Goal: Task Accomplishment & Management: Manage account settings

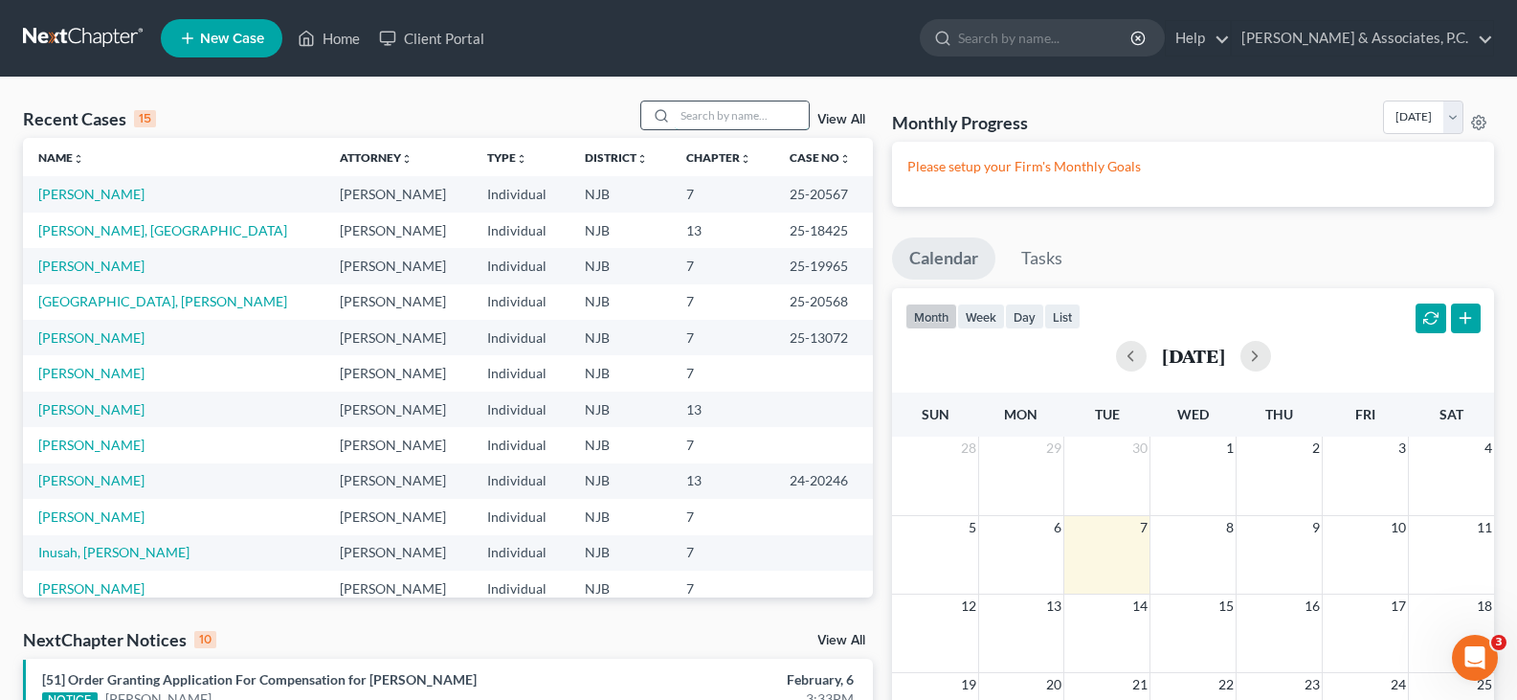
click at [711, 114] on input "search" at bounding box center [742, 115] width 134 height 28
type input "[PERSON_NAME]"
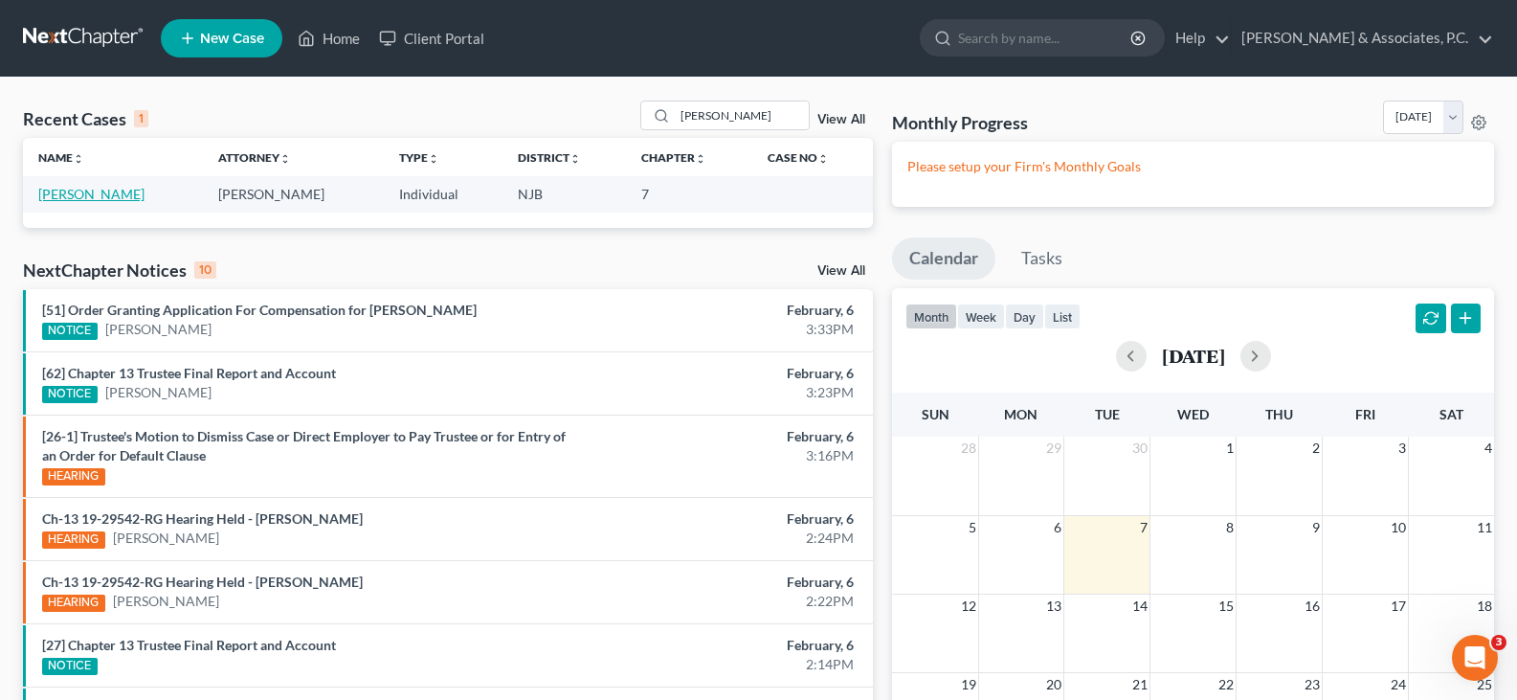
click at [108, 196] on link "[PERSON_NAME]" at bounding box center [91, 194] width 106 height 16
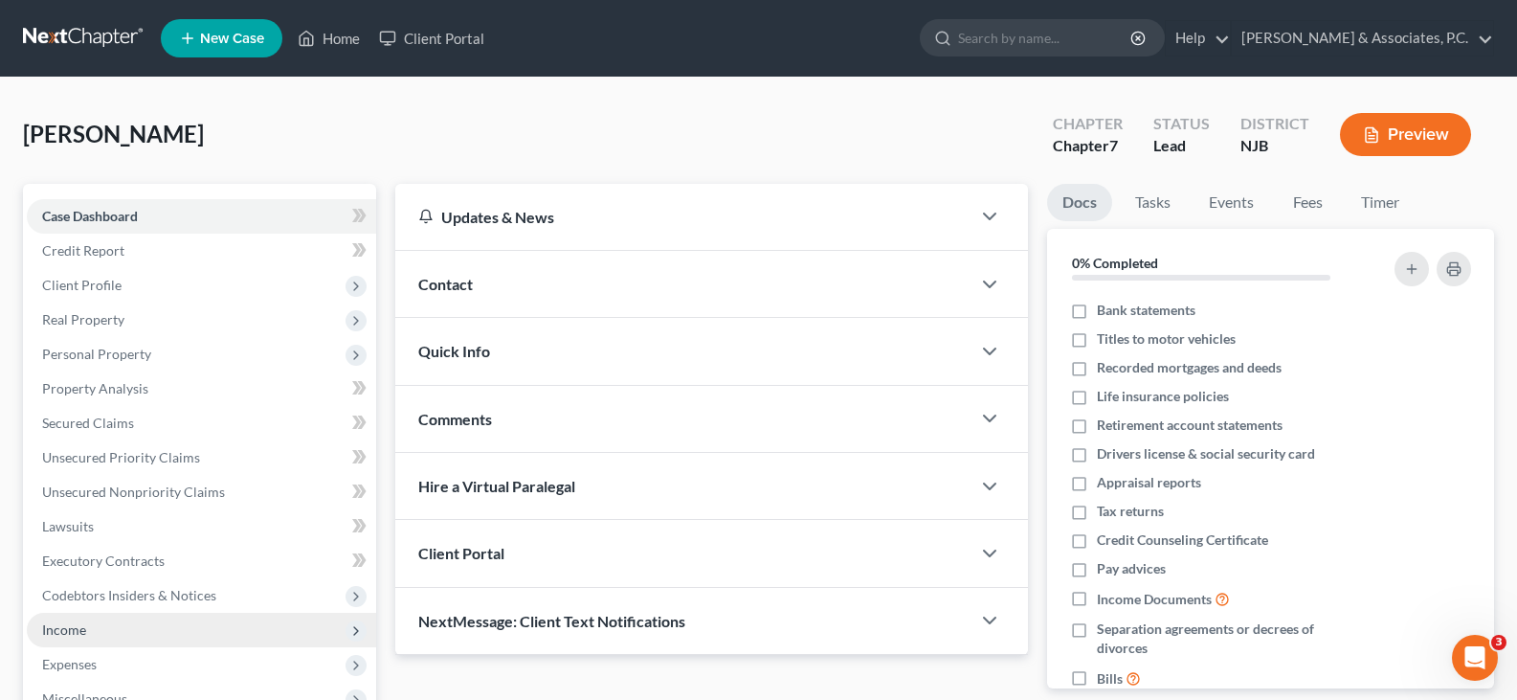
click at [51, 627] on span "Income" at bounding box center [64, 629] width 44 height 16
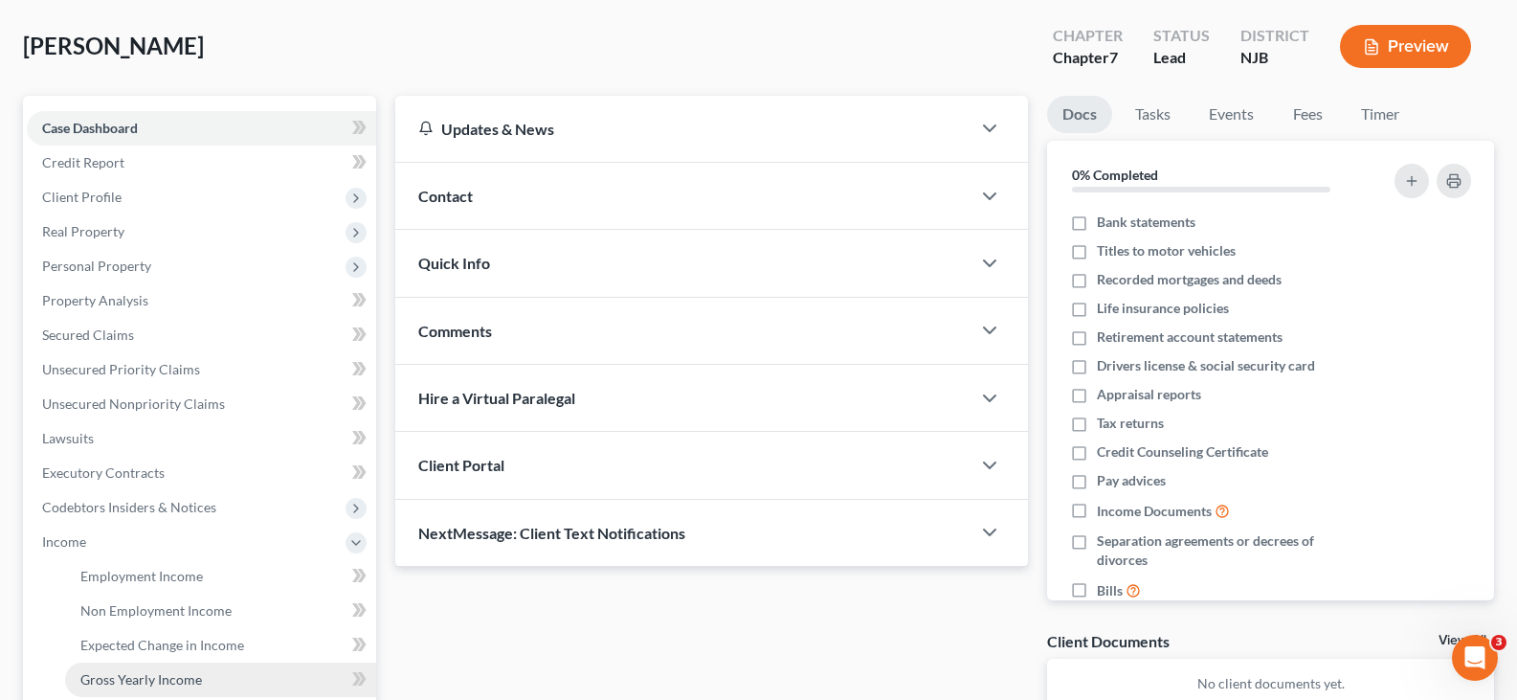
scroll to position [191, 0]
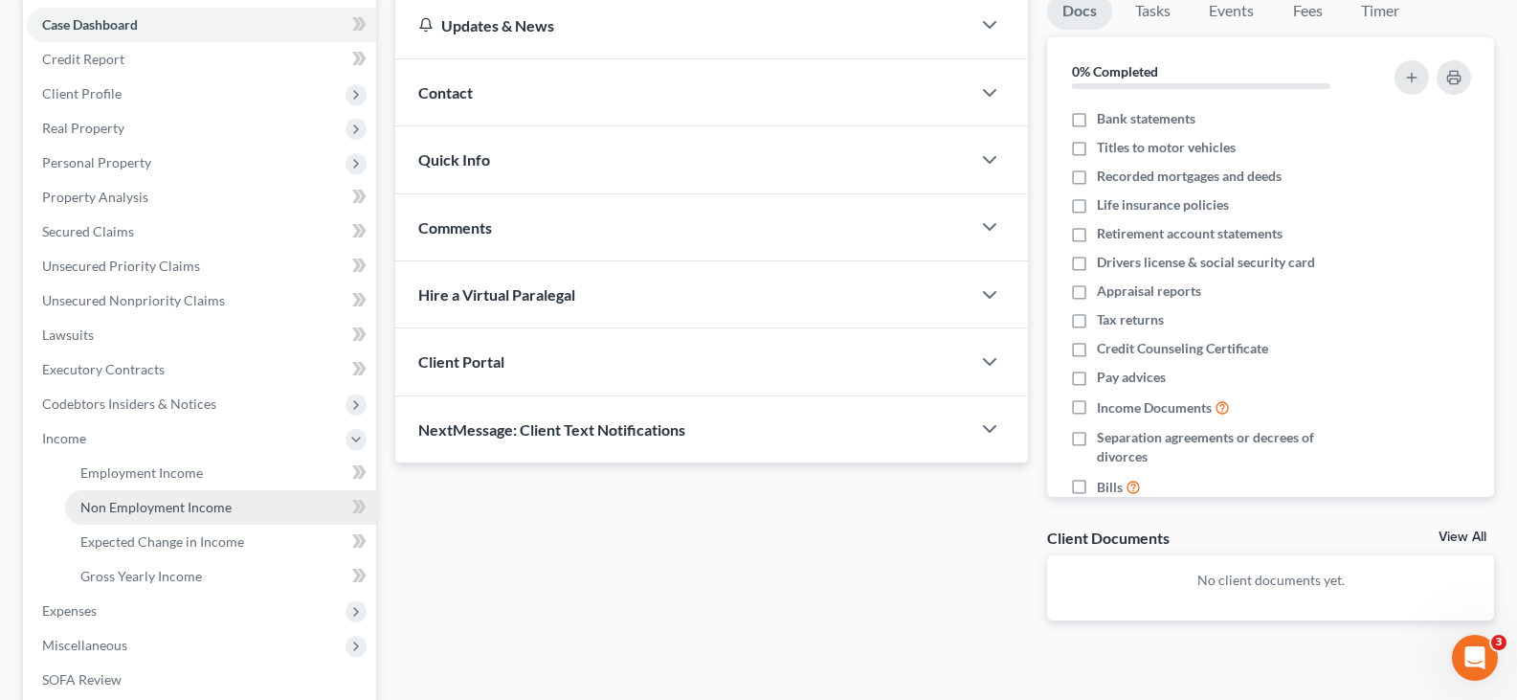
click at [144, 508] on span "Non Employment Income" at bounding box center [155, 507] width 151 height 16
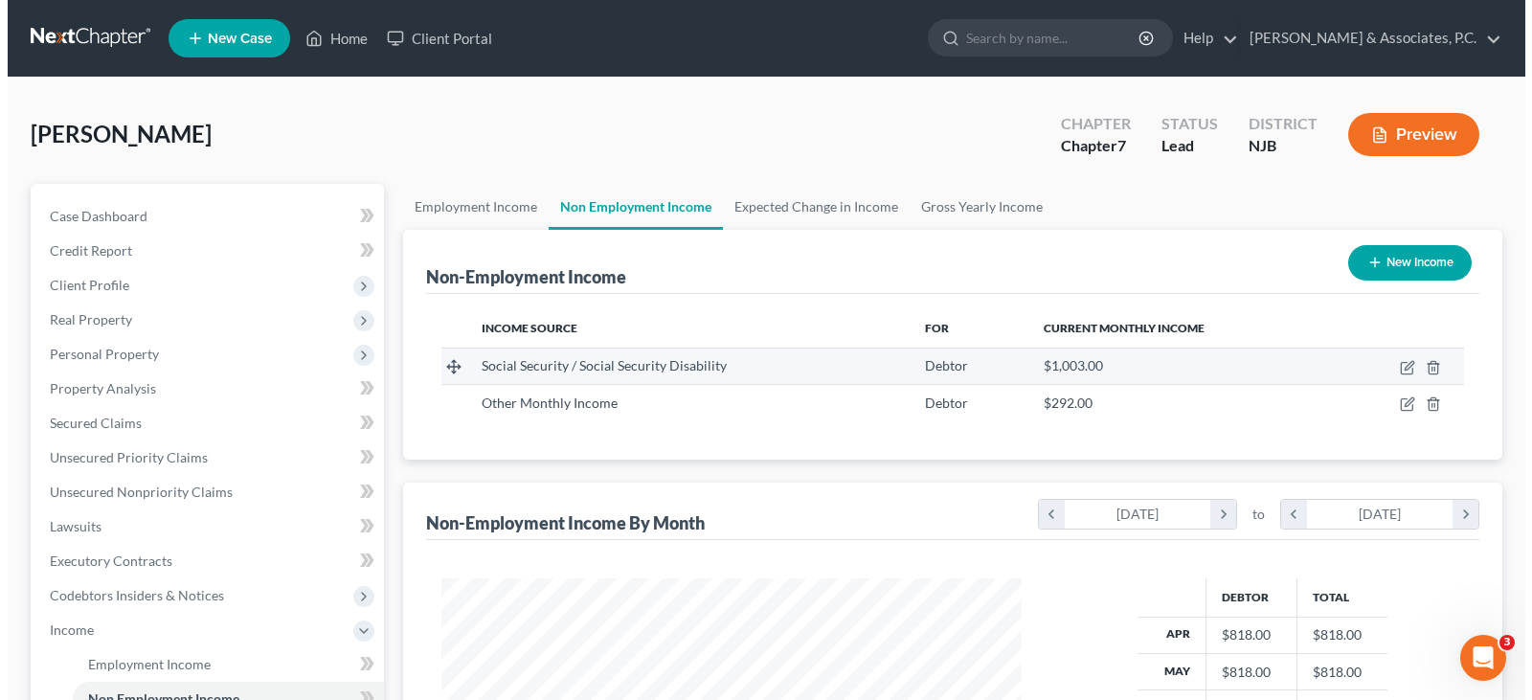
scroll to position [344, 618]
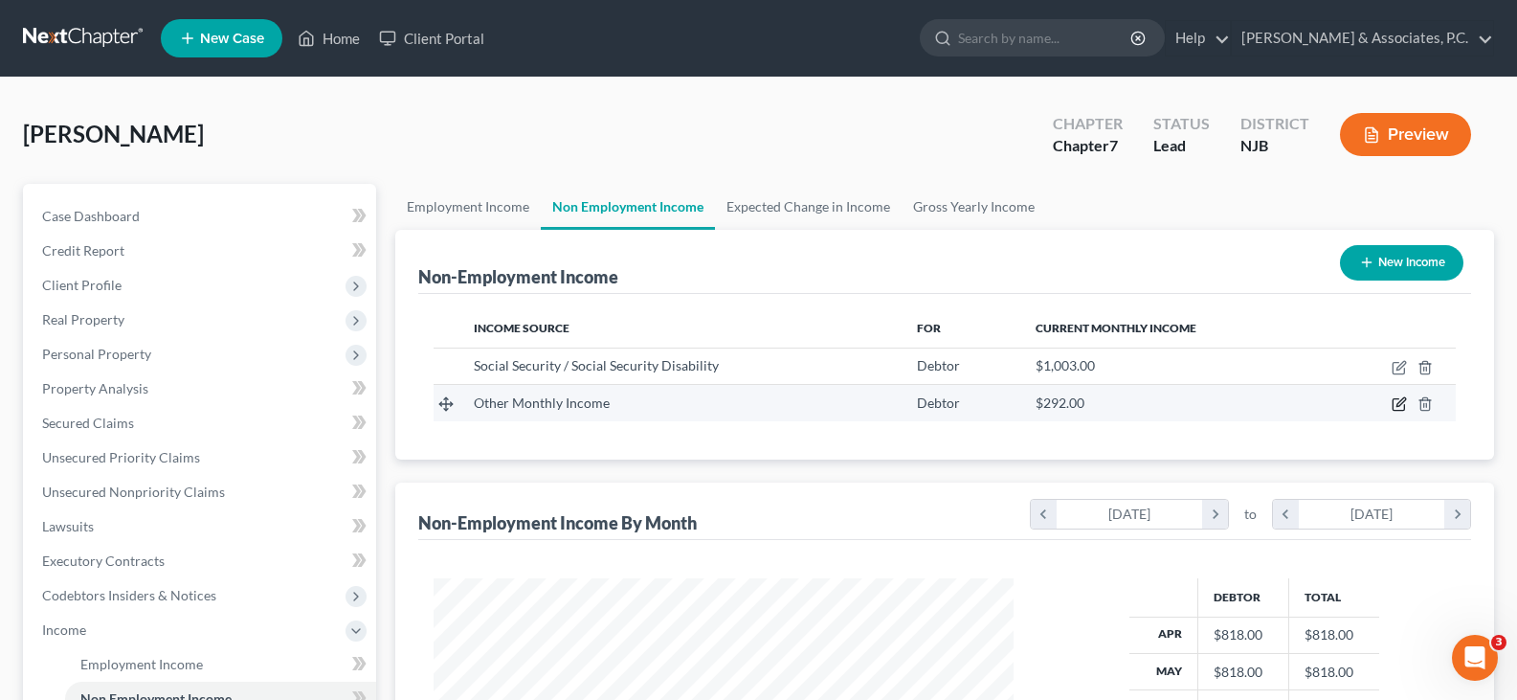
click at [1395, 405] on icon "button" at bounding box center [1399, 403] width 15 height 15
select select "13"
select select "0"
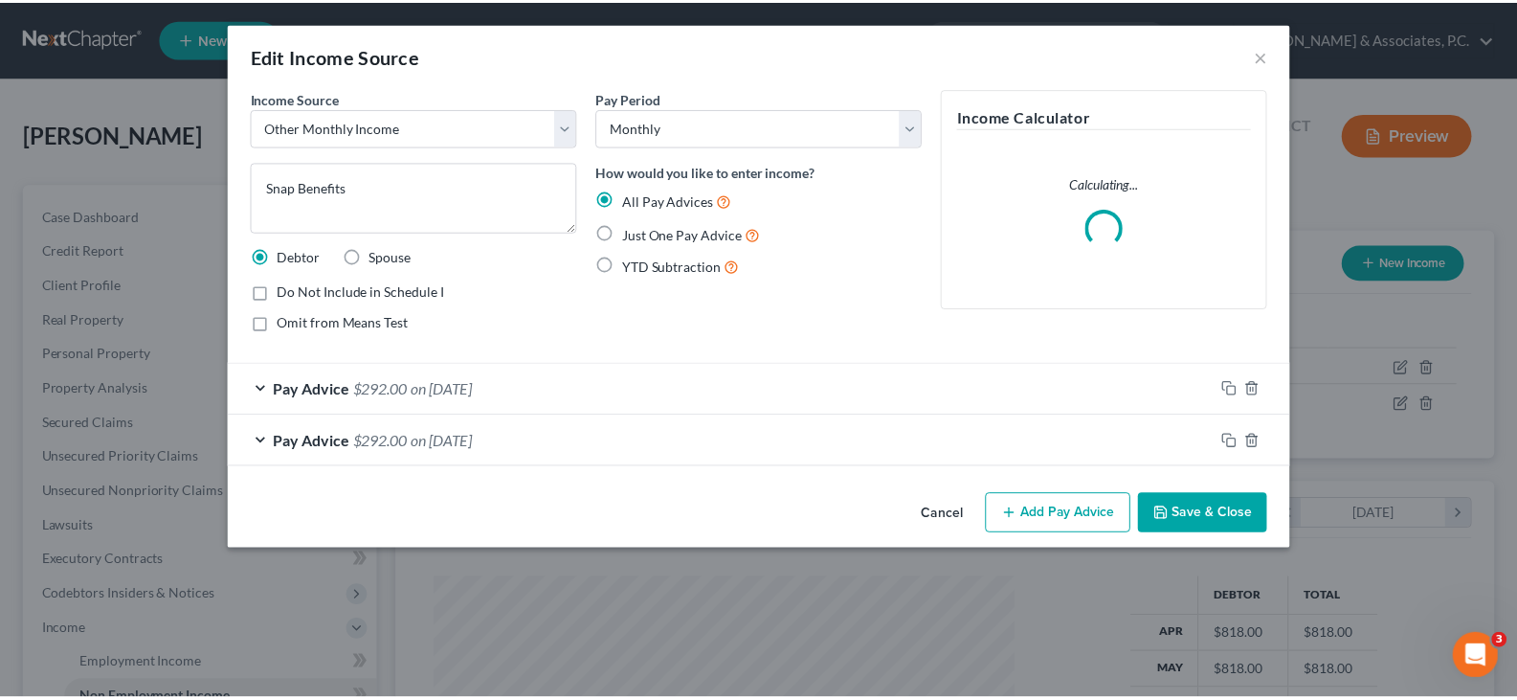
scroll to position [344, 625]
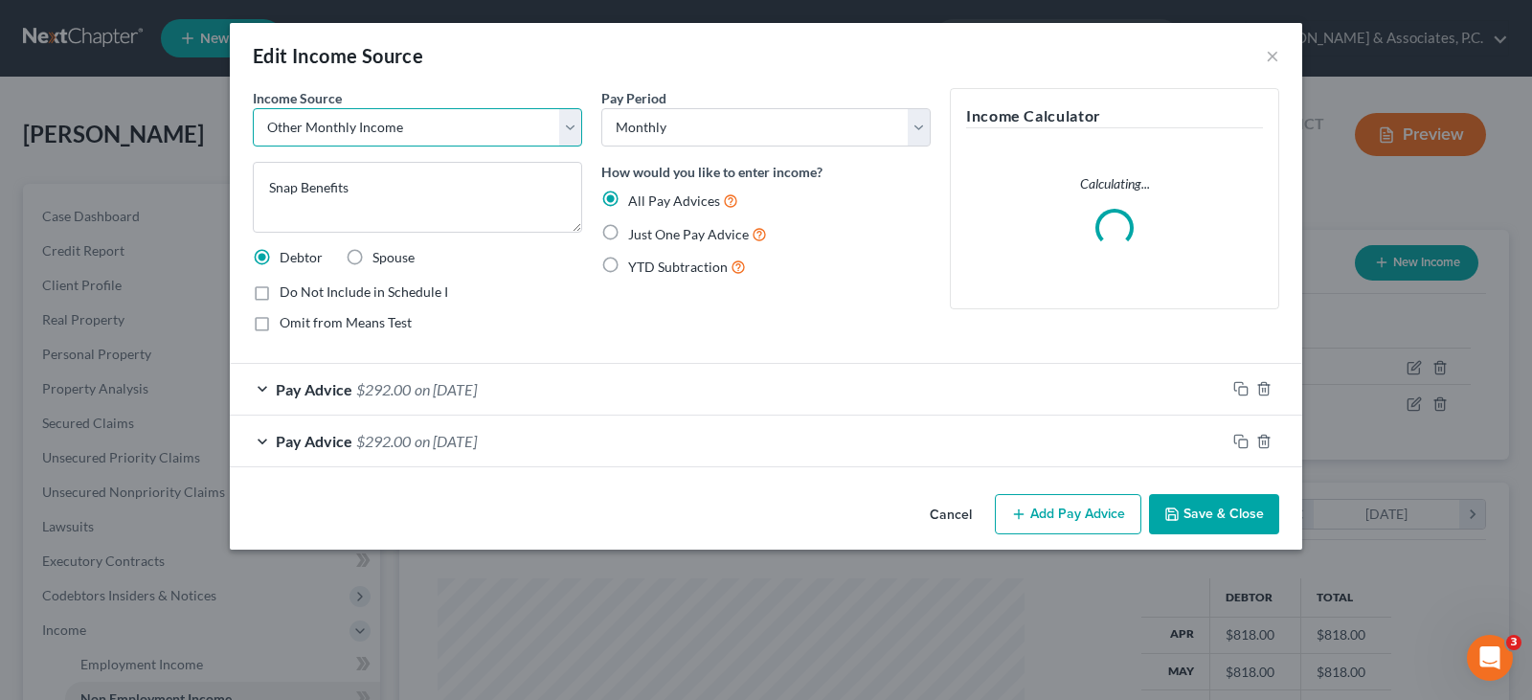
click at [578, 130] on select "Select Unemployment Disability (from employer) Pension Retirement Social Securi…" at bounding box center [417, 127] width 329 height 38
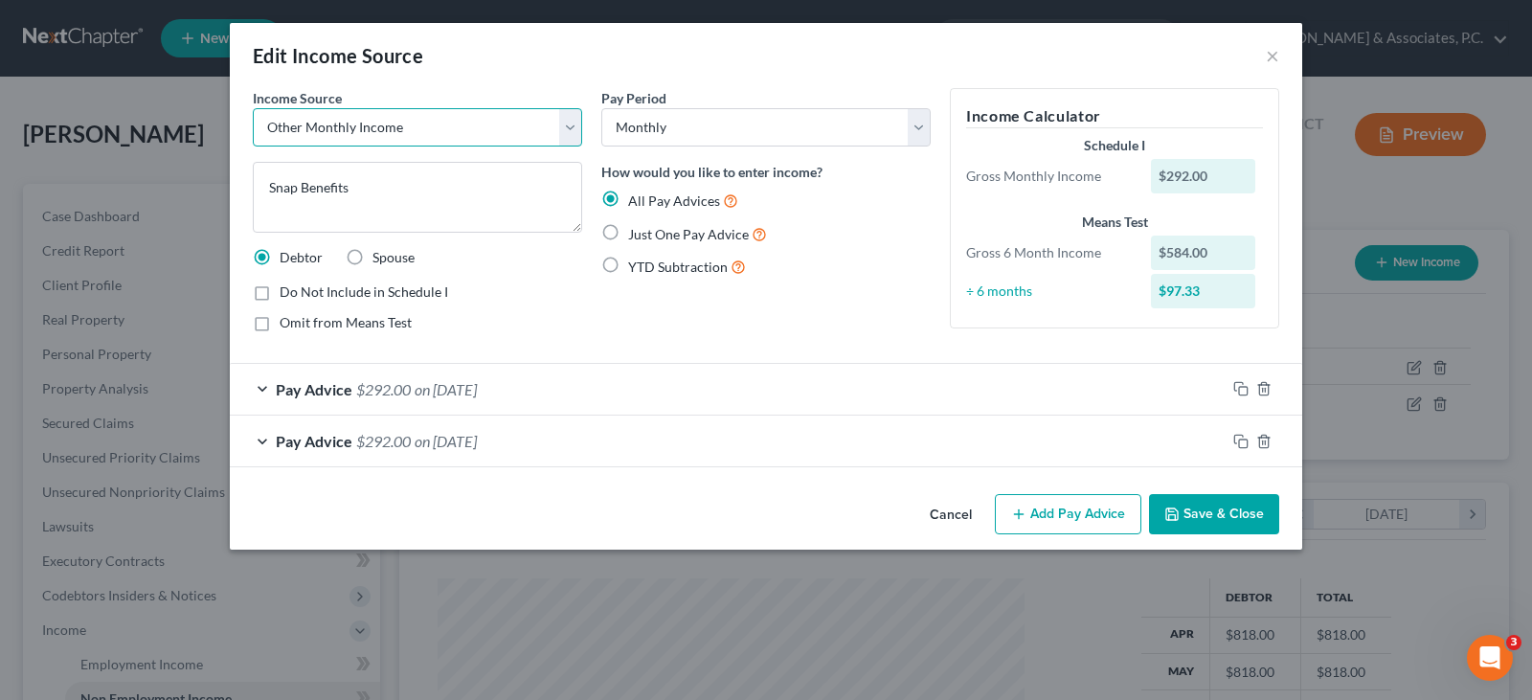
select select "5"
click at [253, 108] on select "Select Unemployment Disability (from employer) Pension Retirement Social Securi…" at bounding box center [417, 127] width 329 height 38
click at [1204, 523] on button "Save & Close" at bounding box center [1214, 514] width 130 height 40
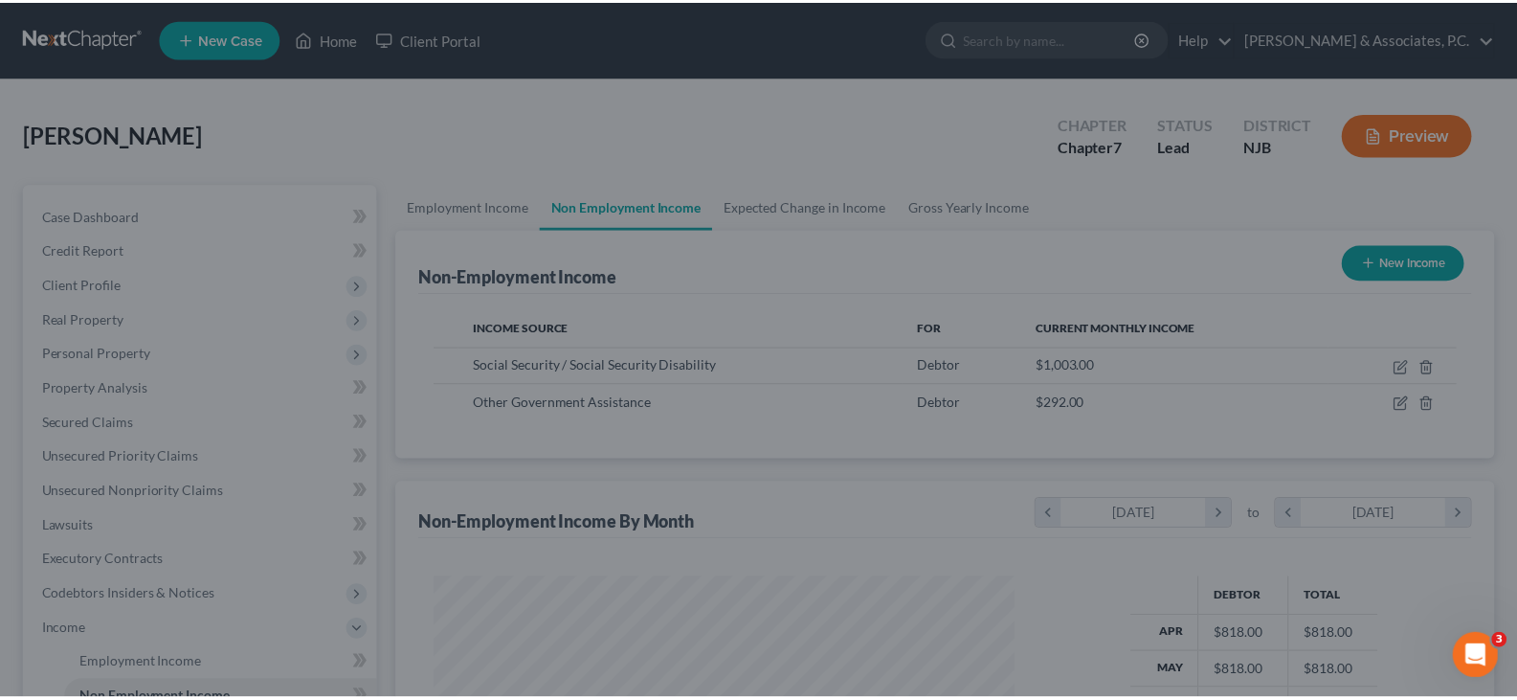
scroll to position [957021, 956745]
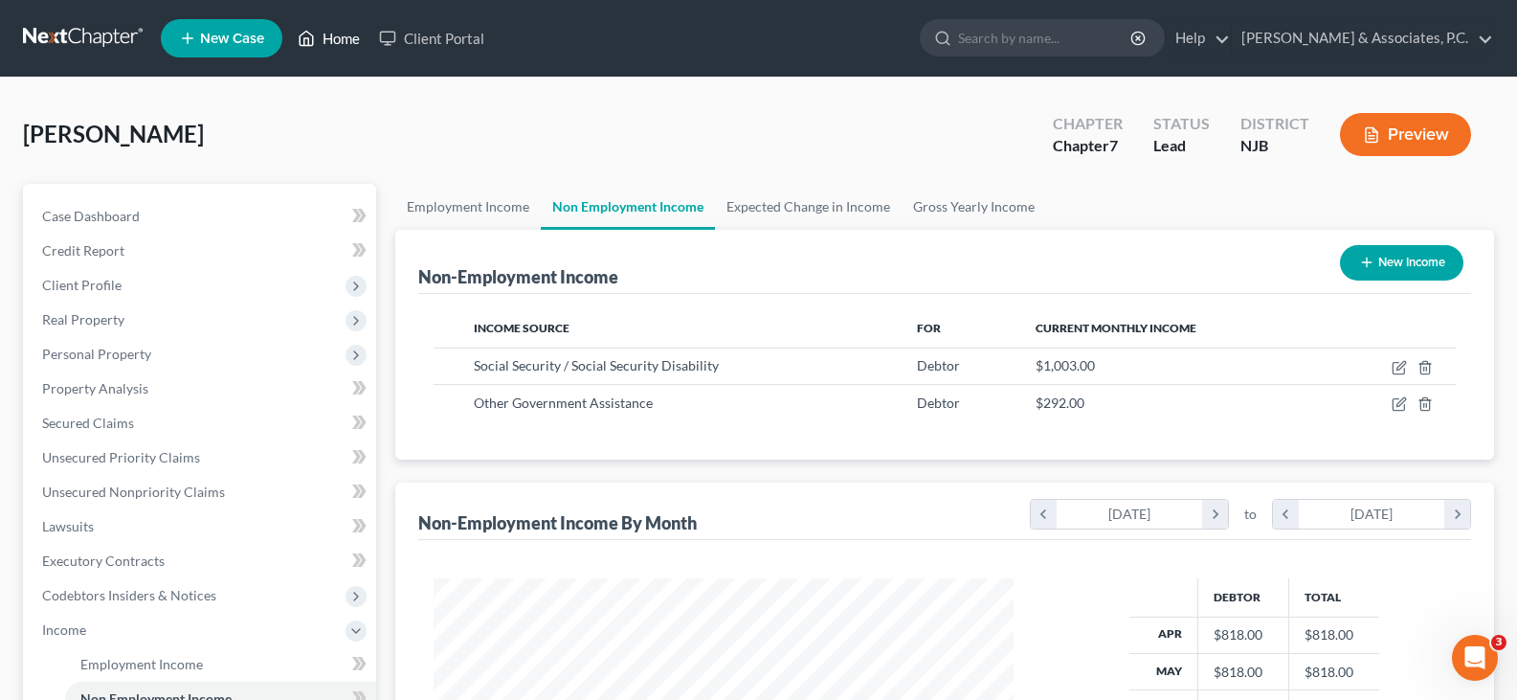
click at [351, 35] on link "Home" at bounding box center [328, 38] width 81 height 34
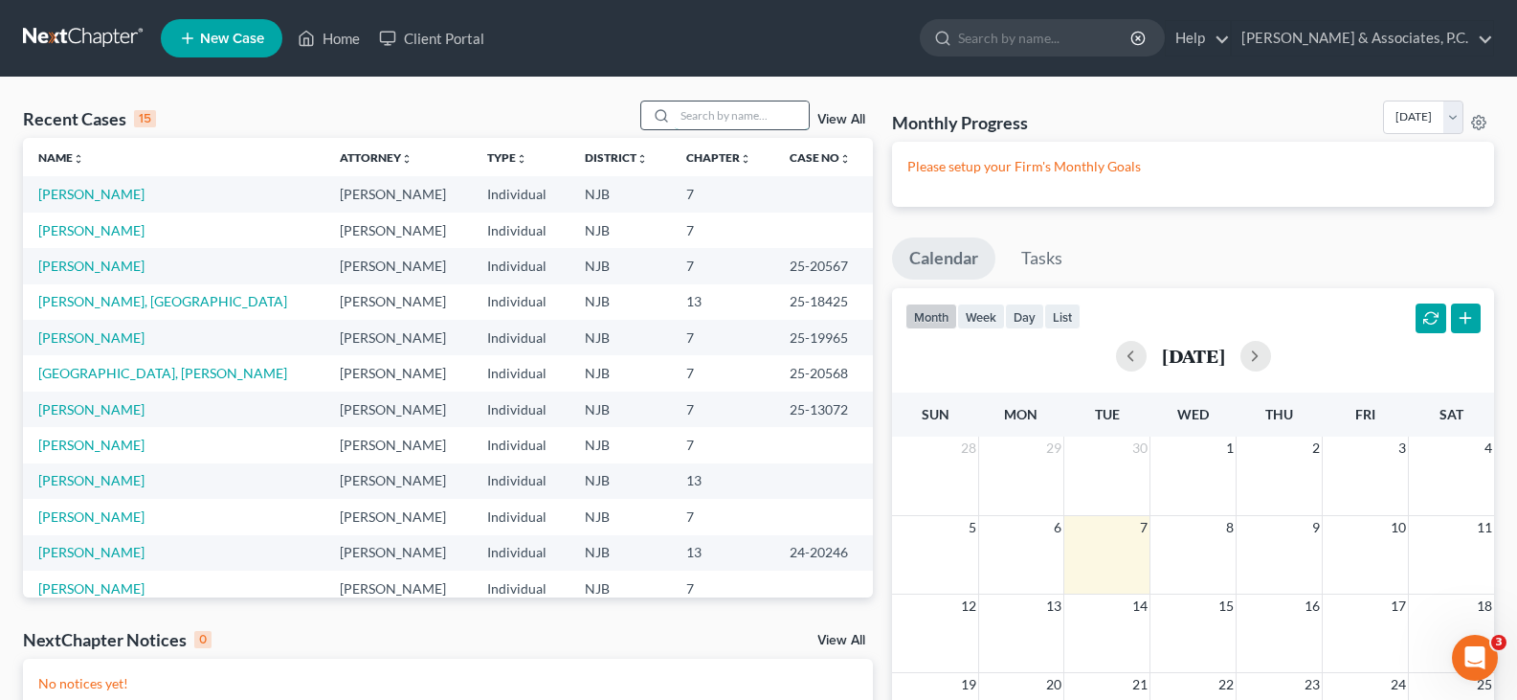
click at [707, 120] on input "search" at bounding box center [742, 115] width 134 height 28
type input "[PERSON_NAME]"
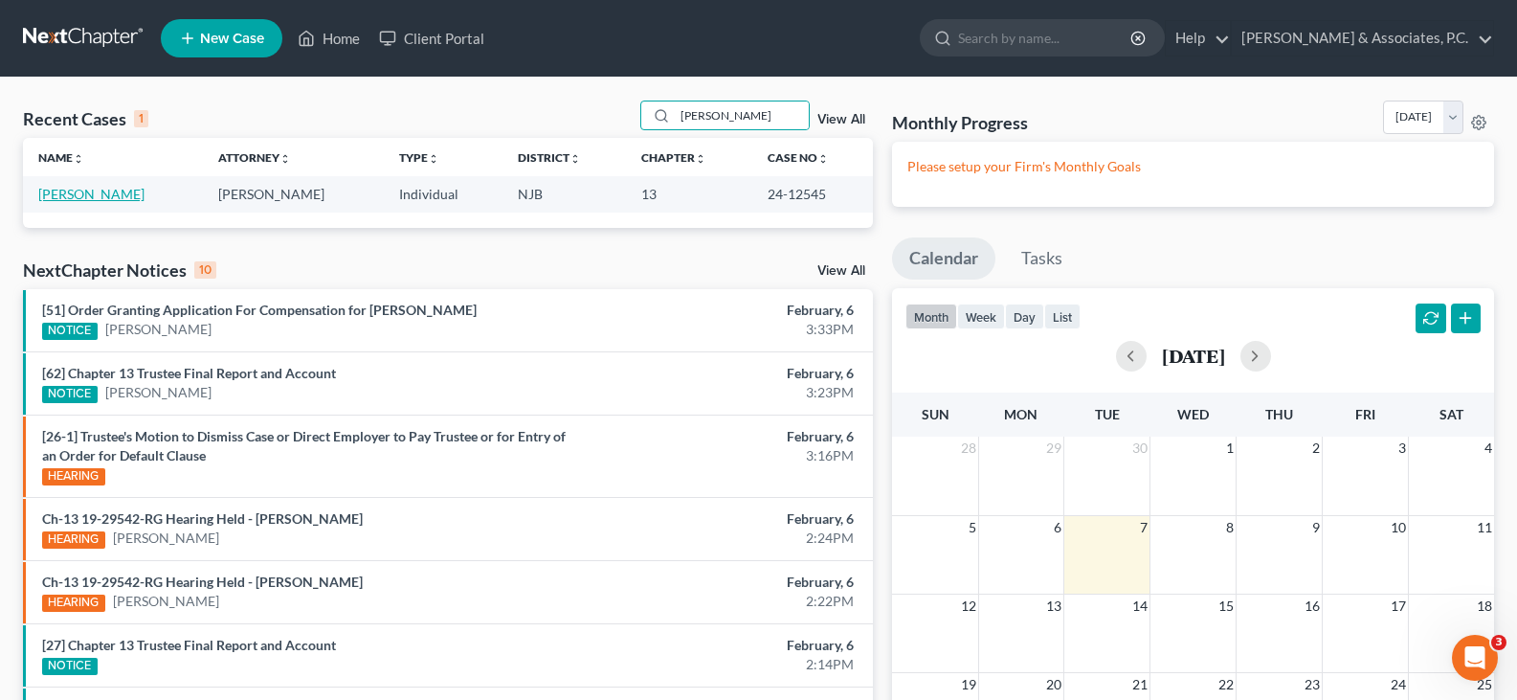
click at [64, 192] on link "[PERSON_NAME]" at bounding box center [91, 194] width 106 height 16
